Goal: Information Seeking & Learning: Learn about a topic

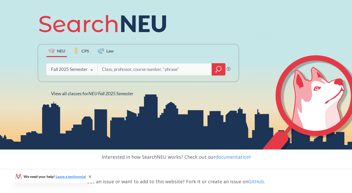
scroll to position [59, 0]
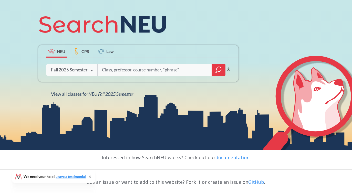
paste input "MATH 5352,"
type input "MATH 5352"
click at [216, 70] on icon "magnifying glass" at bounding box center [219, 69] width 6 height 7
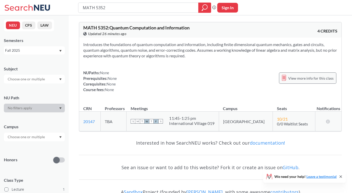
click at [304, 82] on div "View more info for this class" at bounding box center [307, 78] width 57 height 11
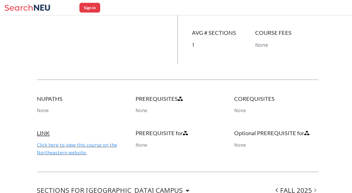
scroll to position [315, 0]
